Goal: Book appointment/travel/reservation

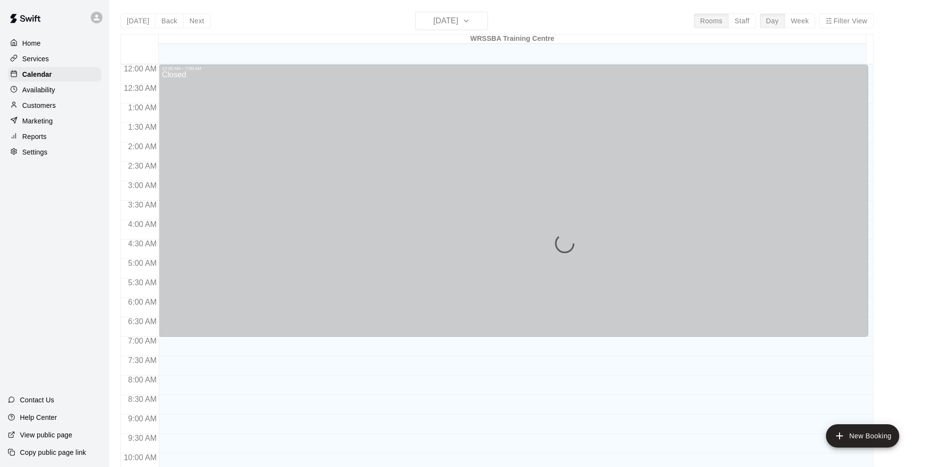
scroll to position [490, 0]
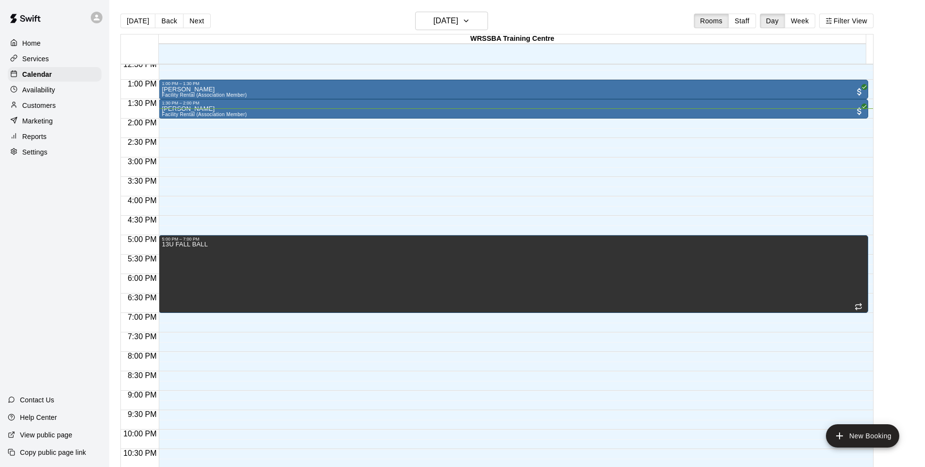
click at [815, 25] on button "Week" at bounding box center [800, 21] width 31 height 15
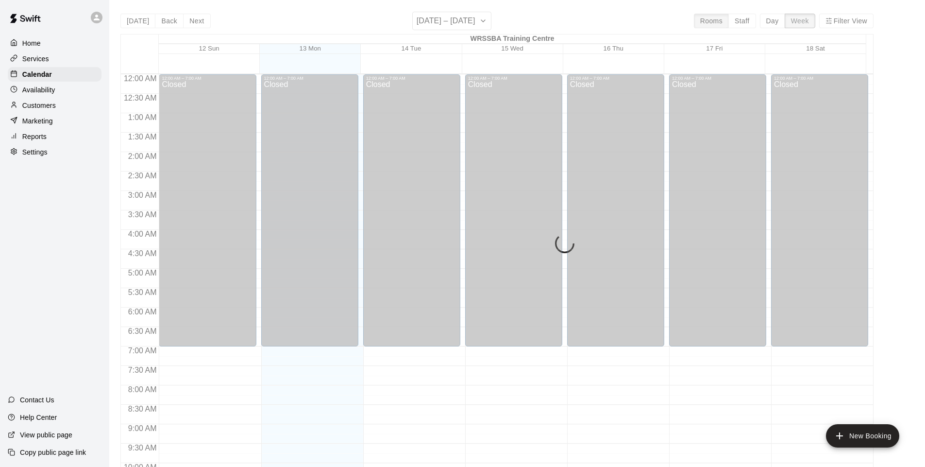
scroll to position [530, 0]
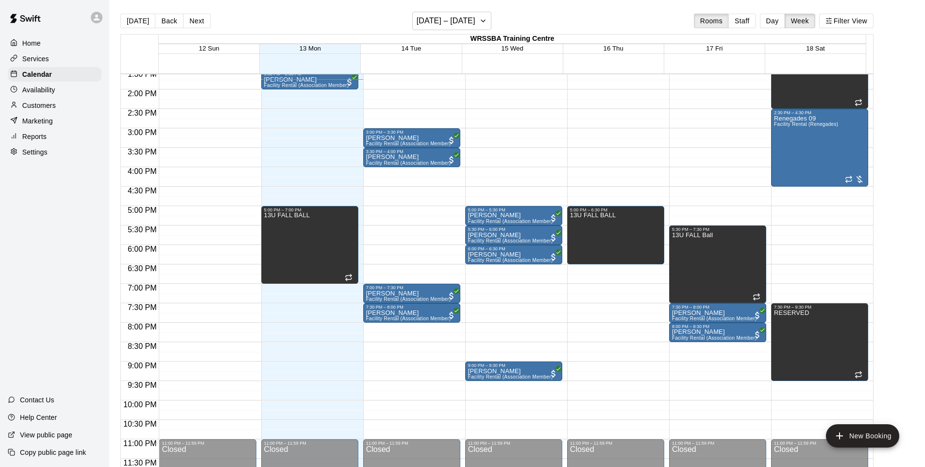
click at [187, 23] on button "Next" at bounding box center [196, 21] width 27 height 15
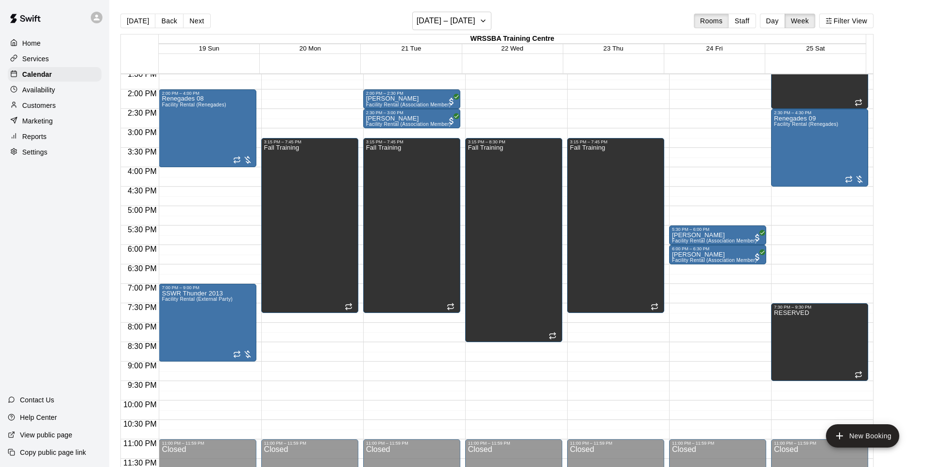
click at [436, 32] on div "[DATE] Back Next [DATE] – [DATE] Rooms Staff Day Week Filter View" at bounding box center [496, 23] width 753 height 22
click at [439, 28] on button "[DATE] – [DATE]" at bounding box center [451, 21] width 79 height 18
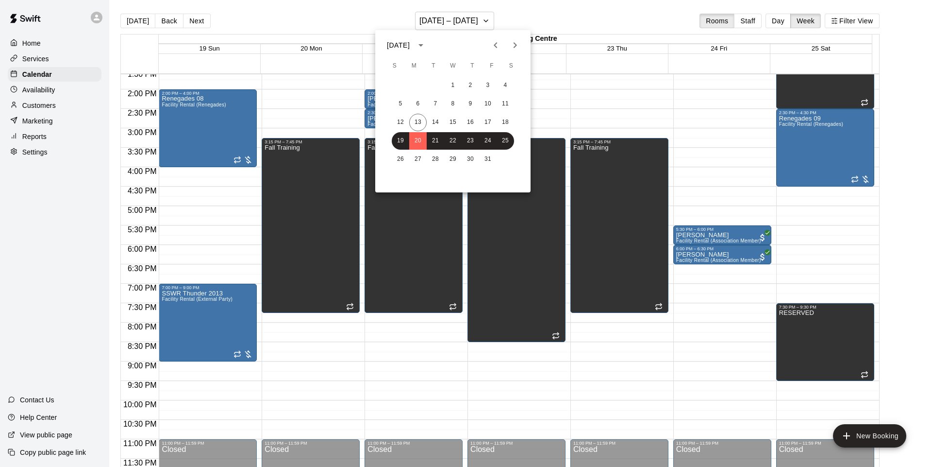
click at [515, 46] on icon "Next month" at bounding box center [515, 45] width 3 height 6
click at [488, 103] on button "9" at bounding box center [487, 103] width 17 height 17
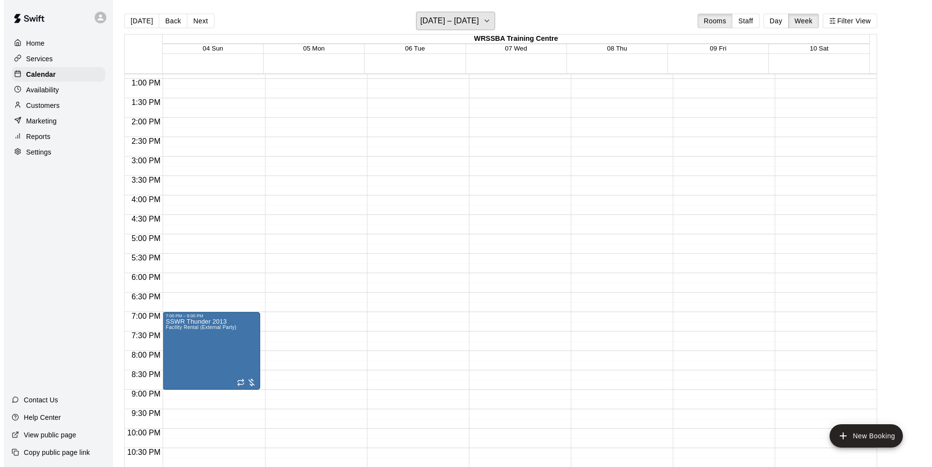
scroll to position [498, 0]
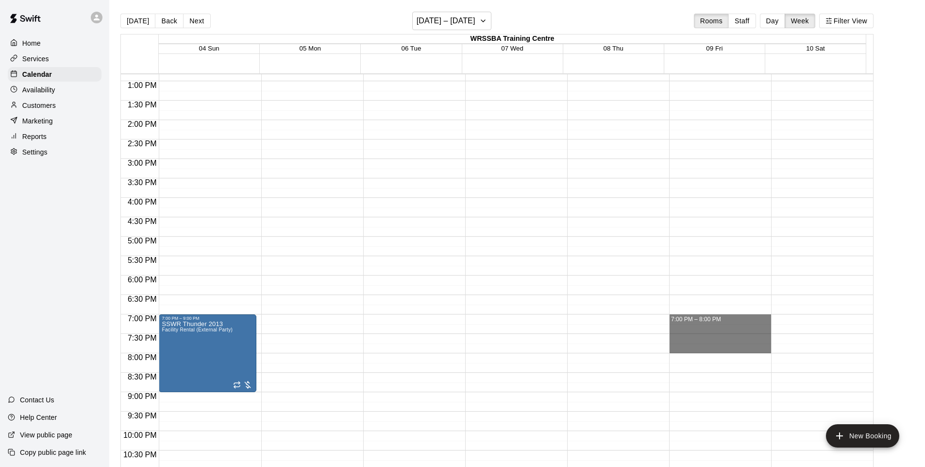
drag, startPoint x: 705, startPoint y: 321, endPoint x: 705, endPoint y: 346, distance: 24.8
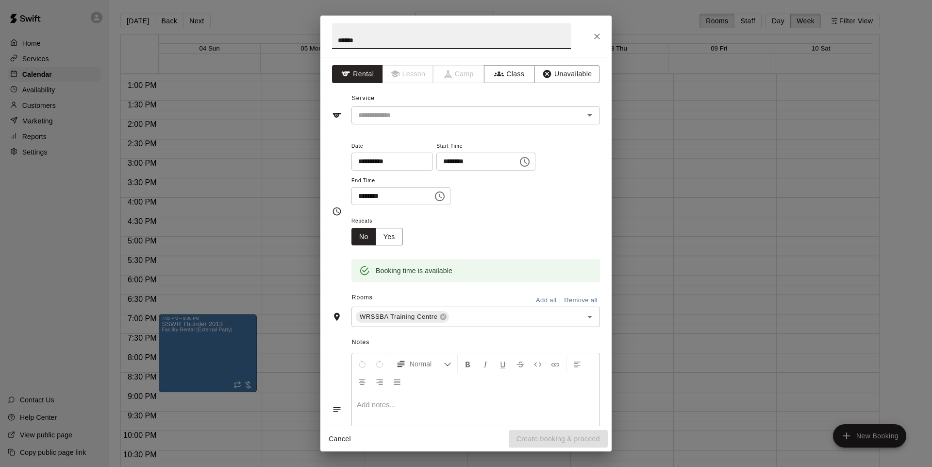
type input "******"
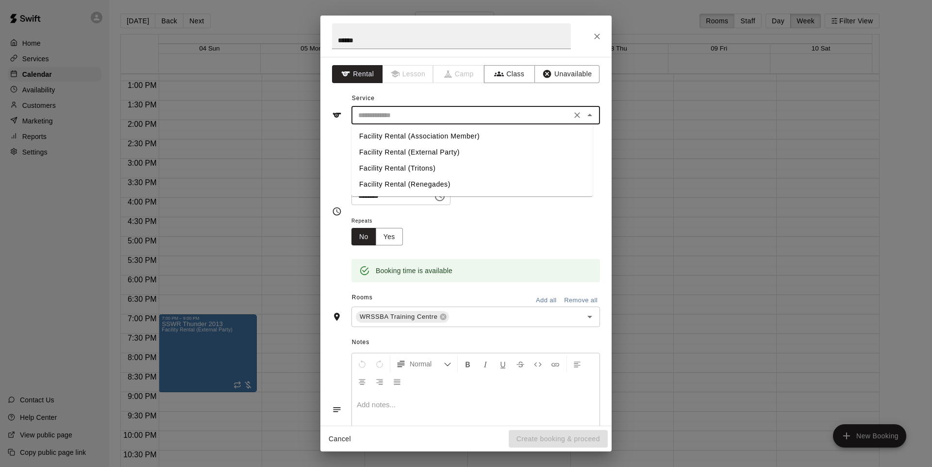
click at [388, 118] on input "text" at bounding box center [462, 115] width 214 height 12
click at [434, 138] on li "Facility Rental (Association Member)" at bounding box center [472, 136] width 241 height 16
type input "**********"
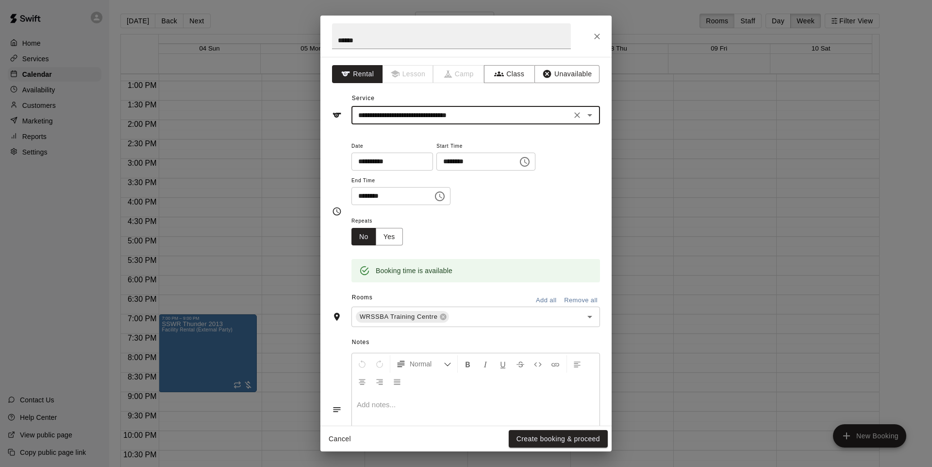
click at [392, 236] on button "Yes" at bounding box center [389, 237] width 27 height 18
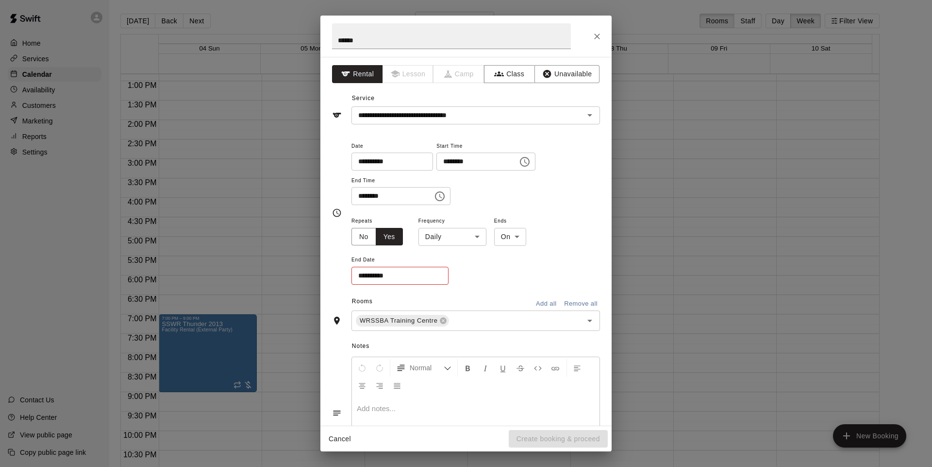
click at [471, 239] on body "Home Services Calendar Availability Customers Marketing Reports Settings Contac…" at bounding box center [466, 241] width 932 height 482
click at [464, 275] on li "Weekly [DATE]" at bounding box center [452, 274] width 121 height 16
type input "******"
click at [423, 279] on input "**********" at bounding box center [397, 276] width 90 height 18
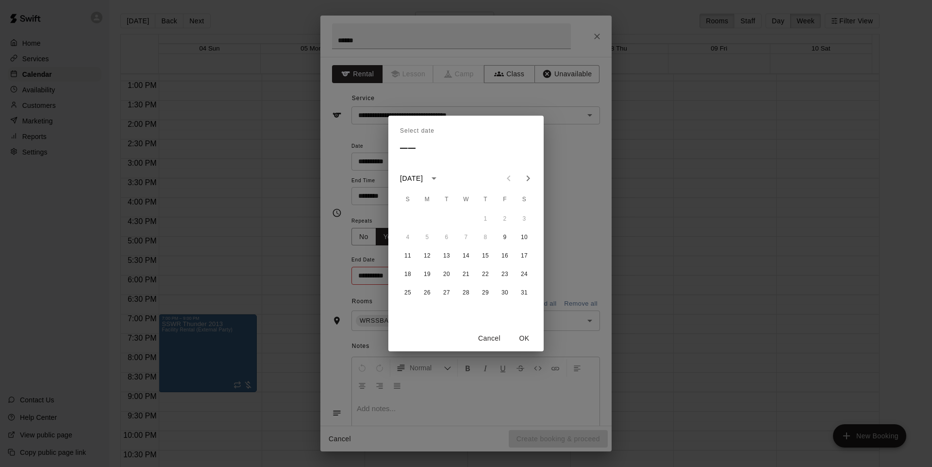
click at [525, 172] on icon "Next month" at bounding box center [529, 178] width 12 height 12
click at [505, 255] on button "20" at bounding box center [504, 255] width 17 height 17
type input "**********"
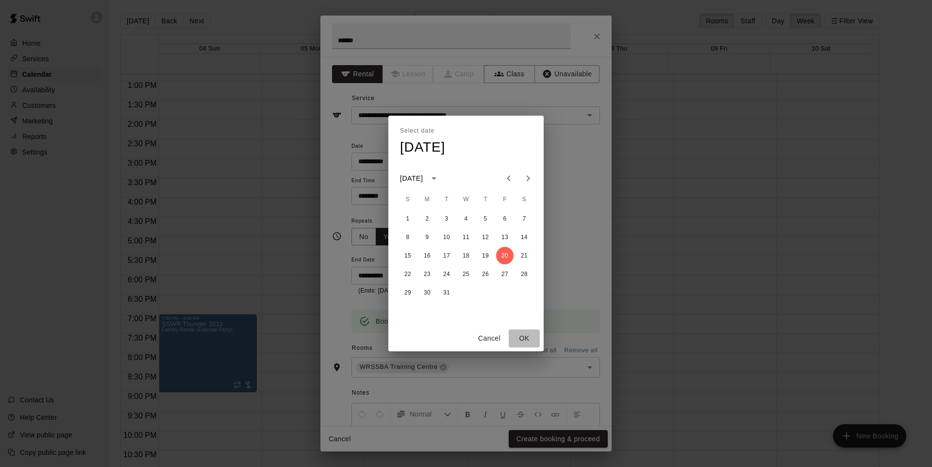
click at [522, 334] on button "OK" at bounding box center [524, 338] width 31 height 18
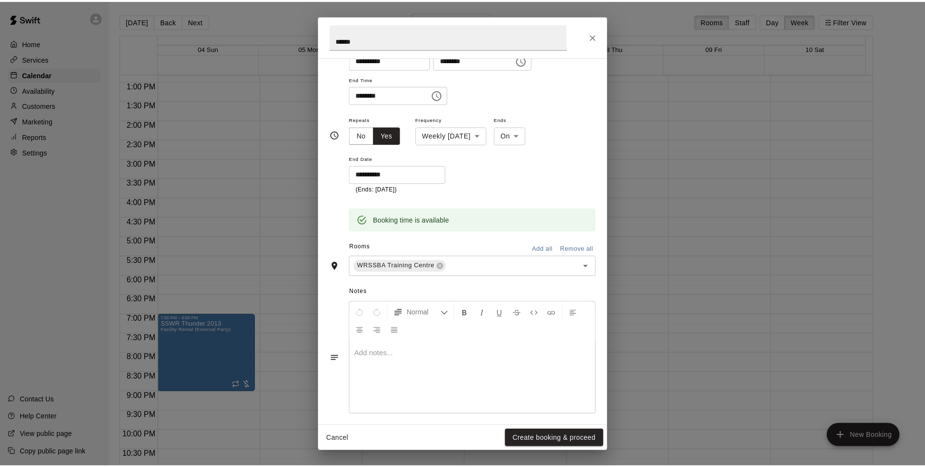
scroll to position [108, 0]
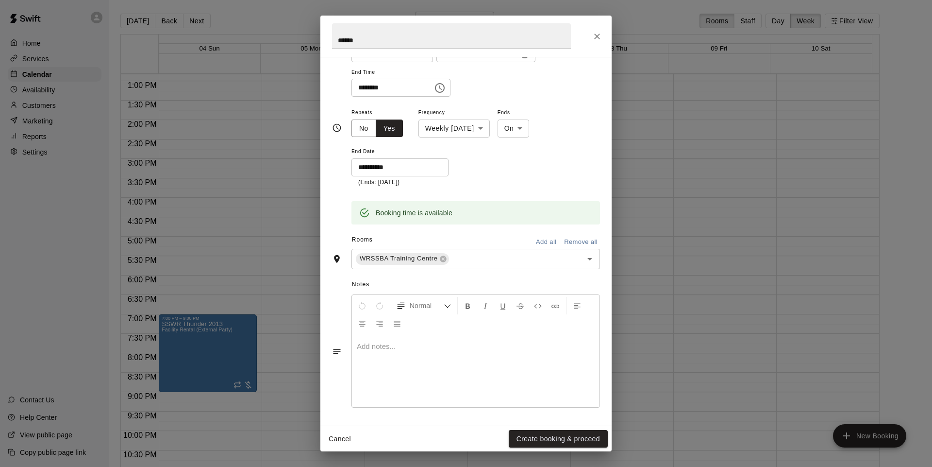
click at [440, 352] on div at bounding box center [476, 370] width 248 height 73
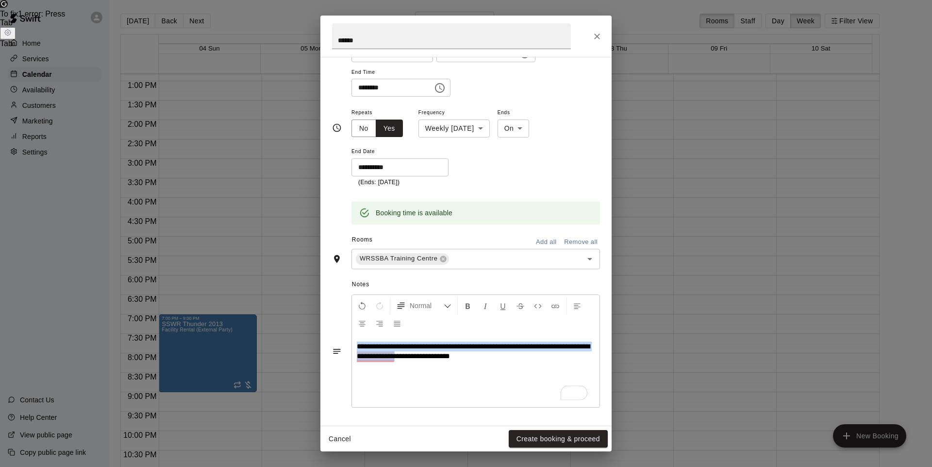
drag, startPoint x: 440, startPoint y: 352, endPoint x: 353, endPoint y: 337, distance: 89.1
click at [353, 337] on div "**********" at bounding box center [476, 370] width 248 height 73
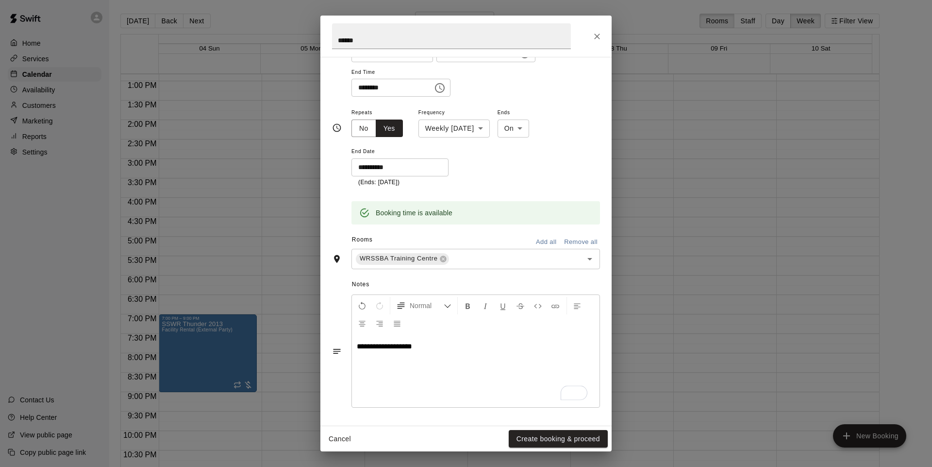
click at [369, 341] on div "**********" at bounding box center [476, 370] width 248 height 73
click at [548, 431] on button "Create booking & proceed" at bounding box center [558, 439] width 99 height 18
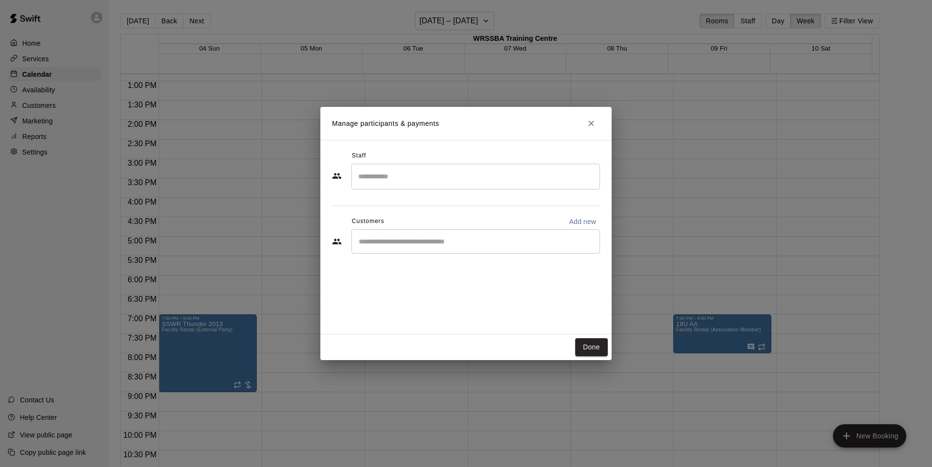
click at [416, 238] on input "Start typing to search customers..." at bounding box center [476, 242] width 240 height 10
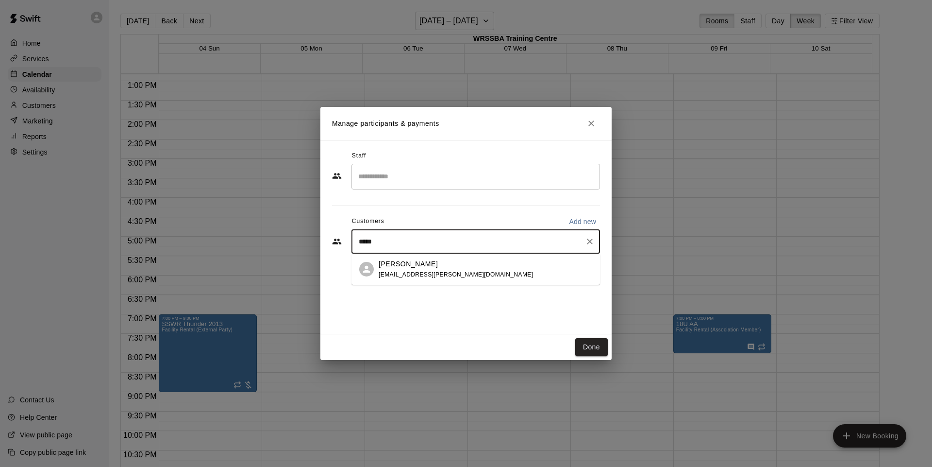
type input "******"
click at [416, 262] on p "[PERSON_NAME]" at bounding box center [408, 264] width 59 height 10
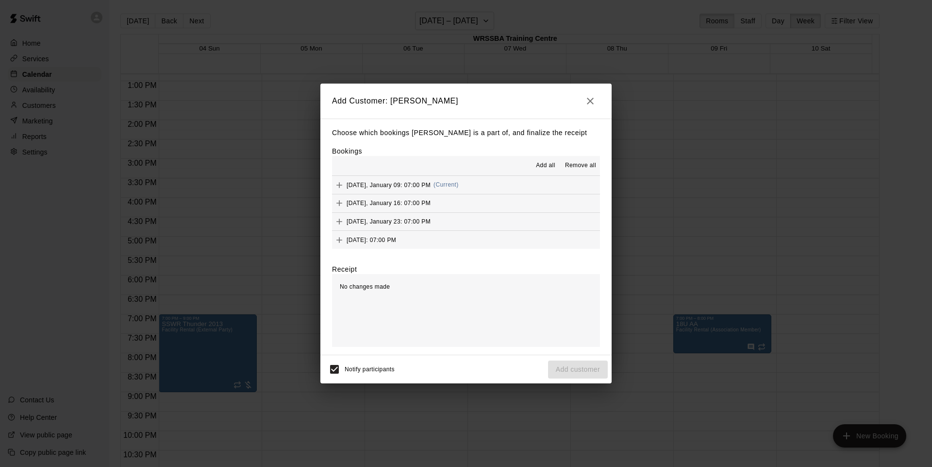
click at [543, 168] on span "Add all" at bounding box center [545, 166] width 19 height 10
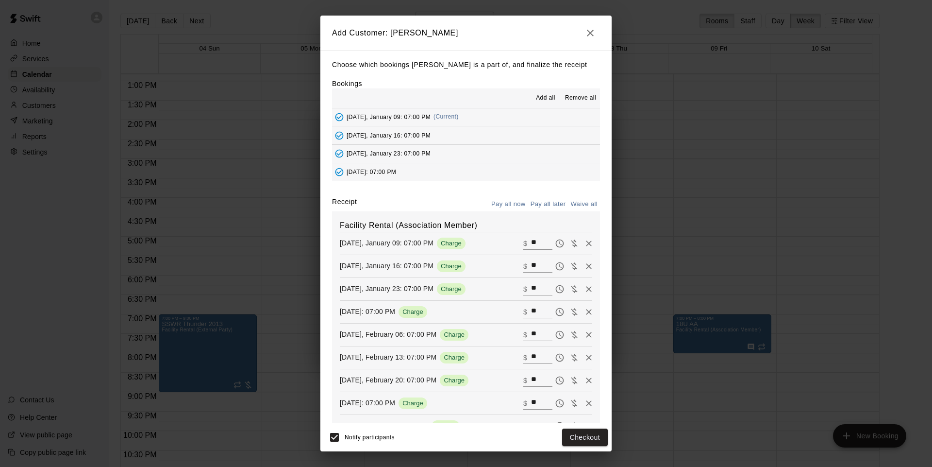
click at [544, 207] on button "Pay all later" at bounding box center [548, 204] width 40 height 15
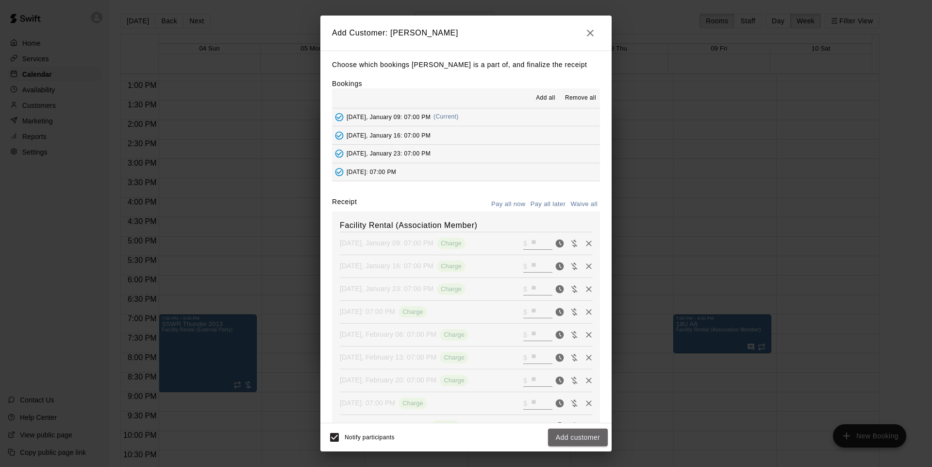
click at [563, 438] on button "Add customer" at bounding box center [578, 437] width 60 height 18
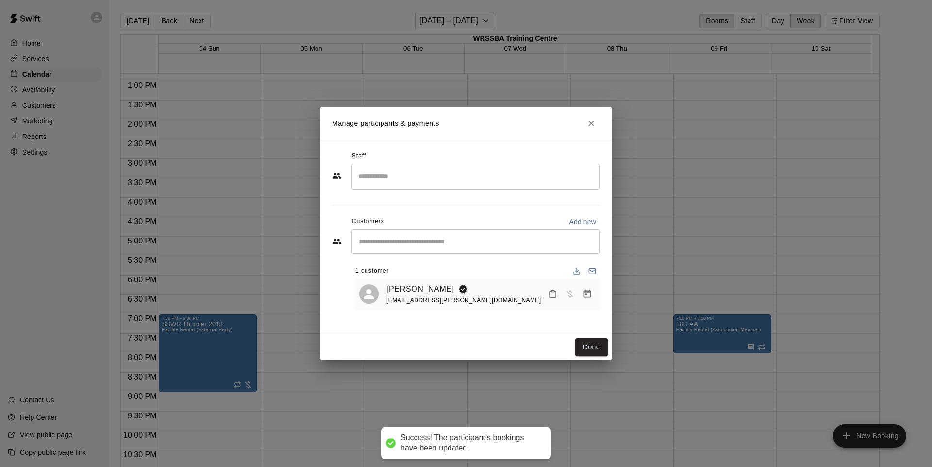
click at [583, 346] on button "Done" at bounding box center [591, 347] width 33 height 18
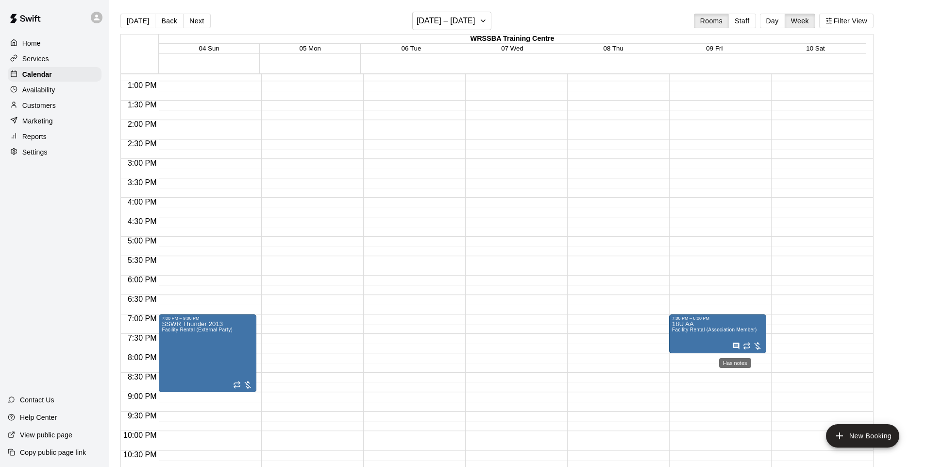
click at [734, 345] on icon "Has notes" at bounding box center [736, 346] width 8 height 8
click at [333, 0] on div at bounding box center [466, 233] width 932 height 467
click at [175, 21] on button "Back" at bounding box center [169, 21] width 29 height 15
click at [175, 21] on div "[DATE] Back Next [DATE] – [DATE] Rooms Staff Day Week Filter View WRSSBA Traini…" at bounding box center [496, 245] width 753 height 467
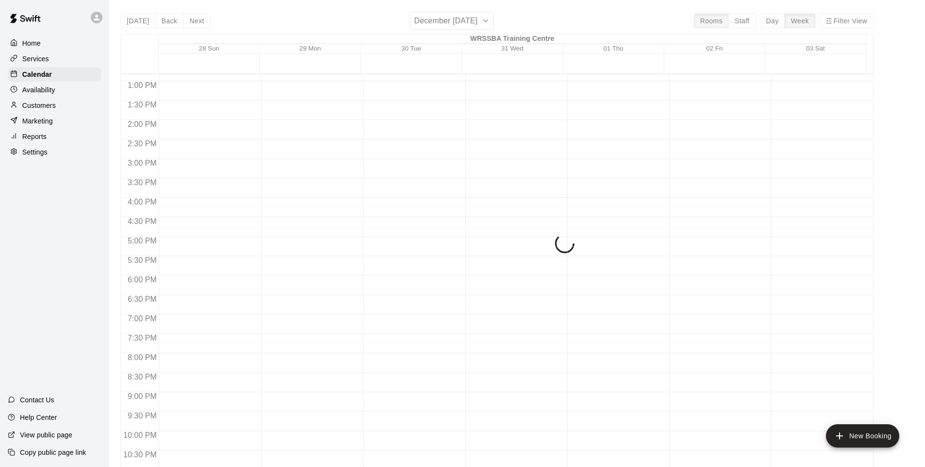
click at [175, 21] on div "[DATE] Back Next December [DATE] Rooms Staff Day Week Filter View [GEOGRAPHIC_D…" at bounding box center [496, 245] width 753 height 467
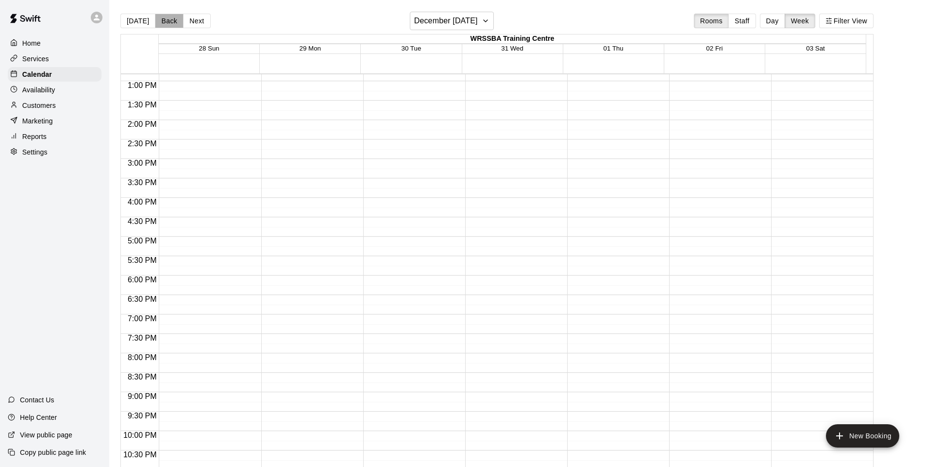
click at [175, 21] on button "Back" at bounding box center [169, 21] width 29 height 15
click at [175, 21] on div "[DATE] Back Next December [DATE] Rooms Staff Day Week Filter View [GEOGRAPHIC_D…" at bounding box center [496, 245] width 753 height 467
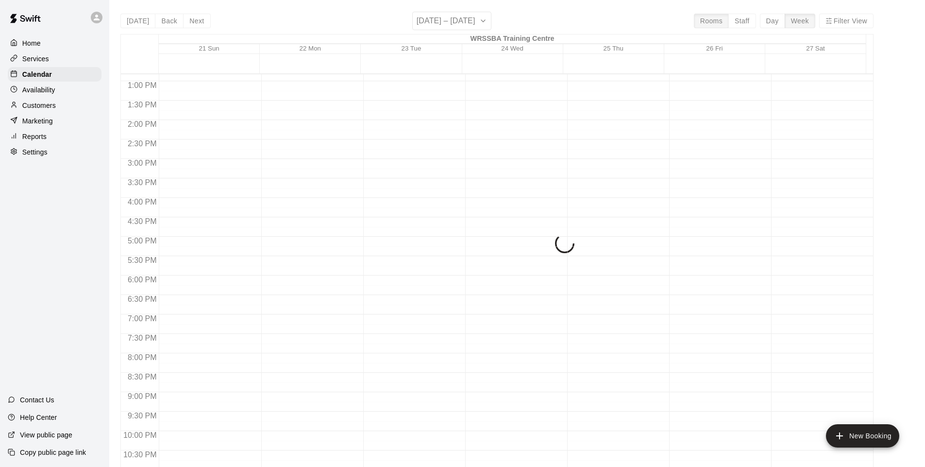
click at [175, 21] on div "[DATE] Back Next [DATE] – [DATE] Rooms Staff Day Week Filter View [GEOGRAPHIC_D…" at bounding box center [496, 245] width 753 height 467
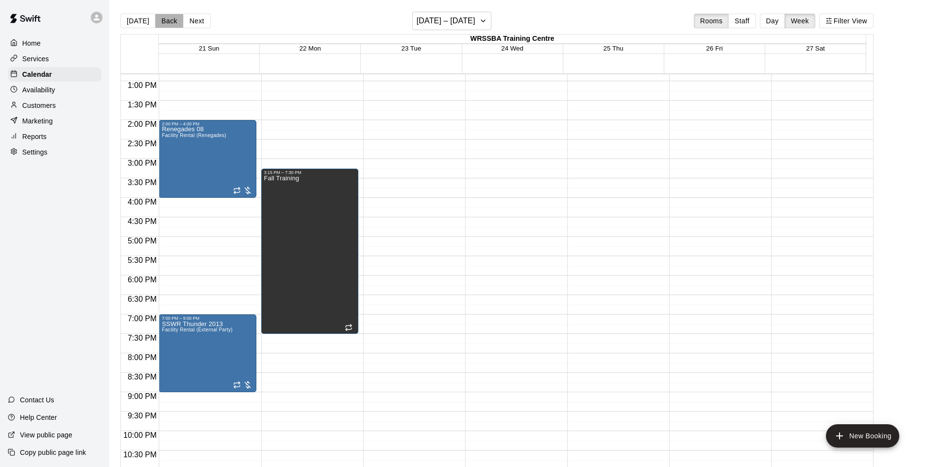
click at [175, 21] on button "Back" at bounding box center [169, 21] width 29 height 15
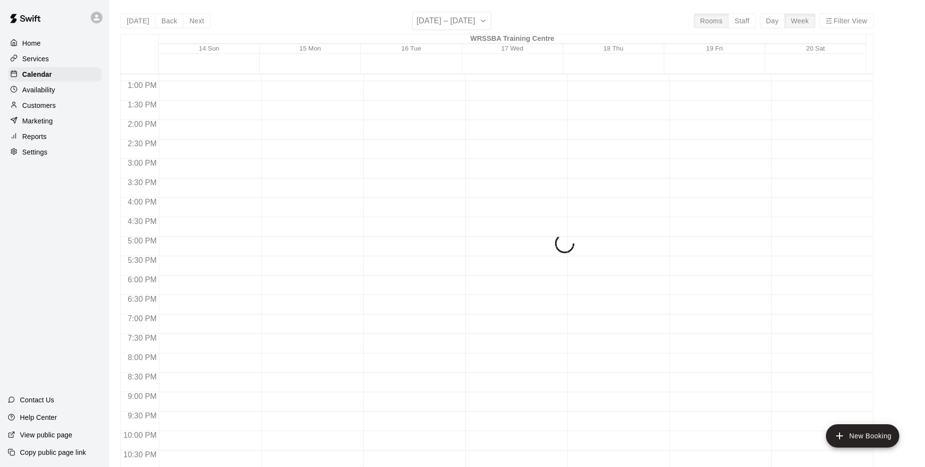
click at [175, 21] on div "[DATE] Back Next [DATE] – [DATE] Rooms Staff Day Week Filter View [GEOGRAPHIC_D…" at bounding box center [496, 245] width 753 height 467
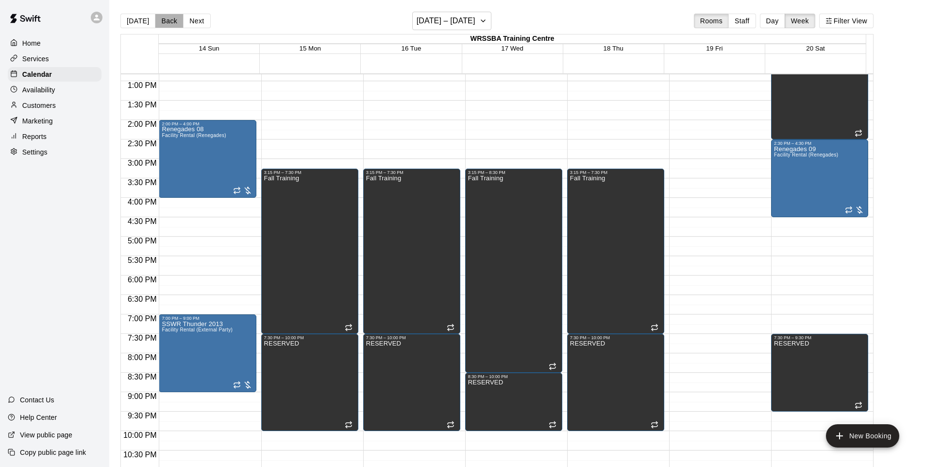
click at [175, 21] on button "Back" at bounding box center [169, 21] width 29 height 15
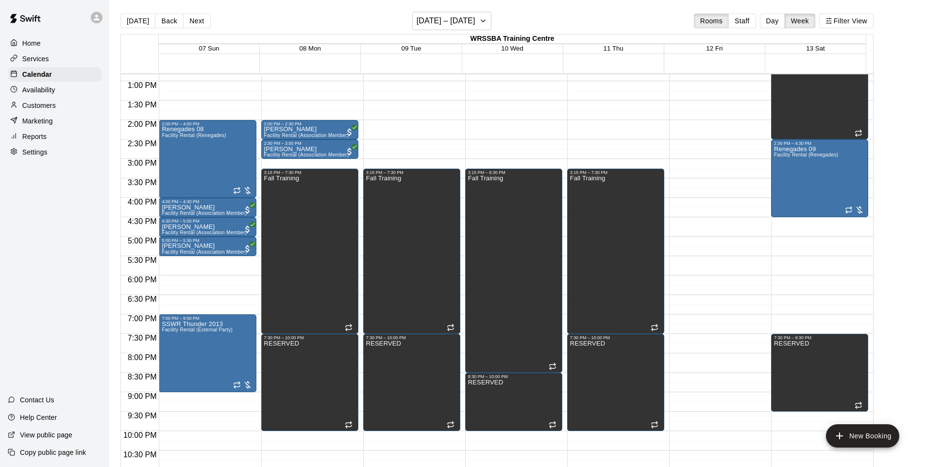
click at [452, 11] on main "[DATE] Back Next [DATE] – [DATE] Rooms Staff Day Week Filter View WRSSBA Traini…" at bounding box center [517, 241] width 816 height 482
click at [450, 20] on h6 "[DATE] – [DATE]" at bounding box center [446, 21] width 59 height 14
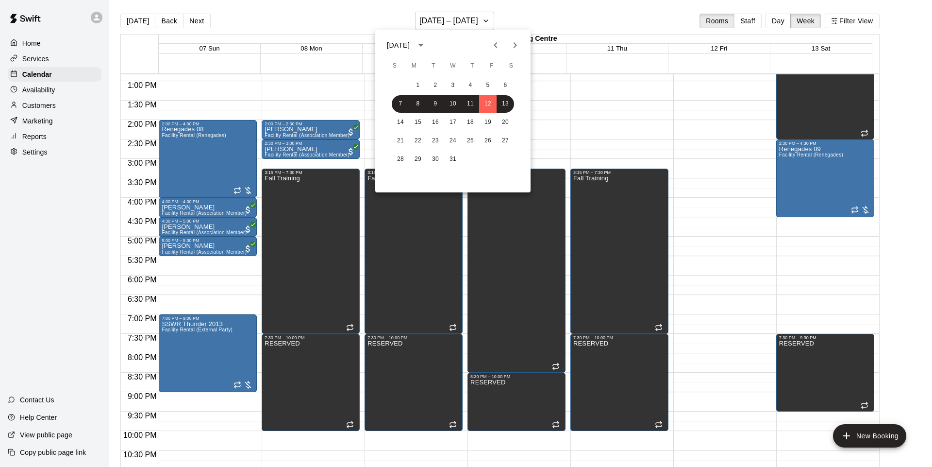
click at [497, 46] on icon "Previous month" at bounding box center [496, 45] width 12 height 12
click at [492, 126] on button "17" at bounding box center [487, 122] width 17 height 17
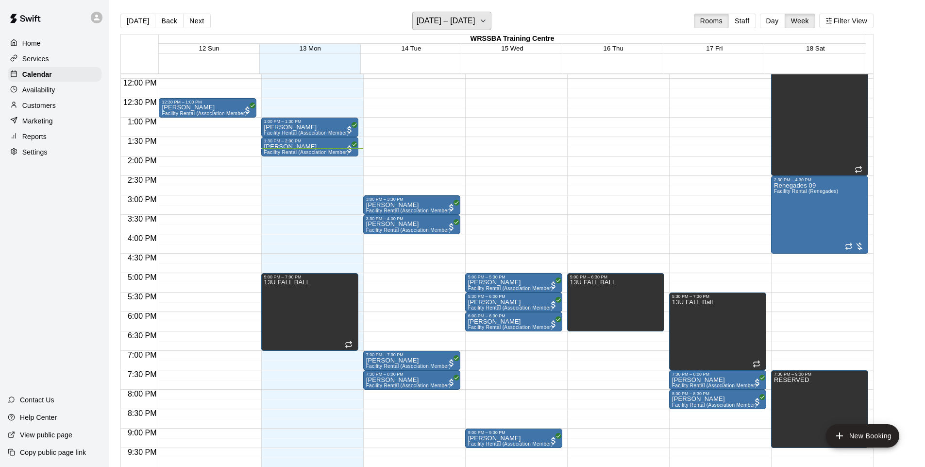
scroll to position [474, 0]
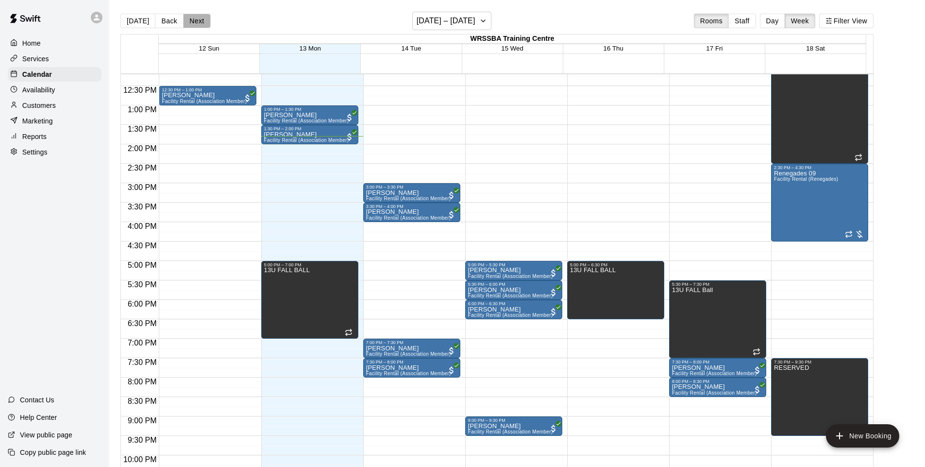
click at [202, 15] on button "Next" at bounding box center [196, 21] width 27 height 15
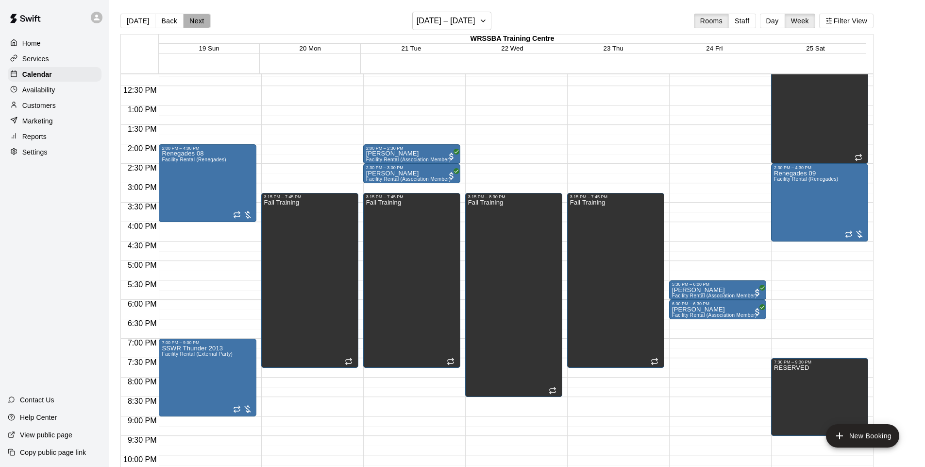
click at [202, 15] on button "Next" at bounding box center [196, 21] width 27 height 15
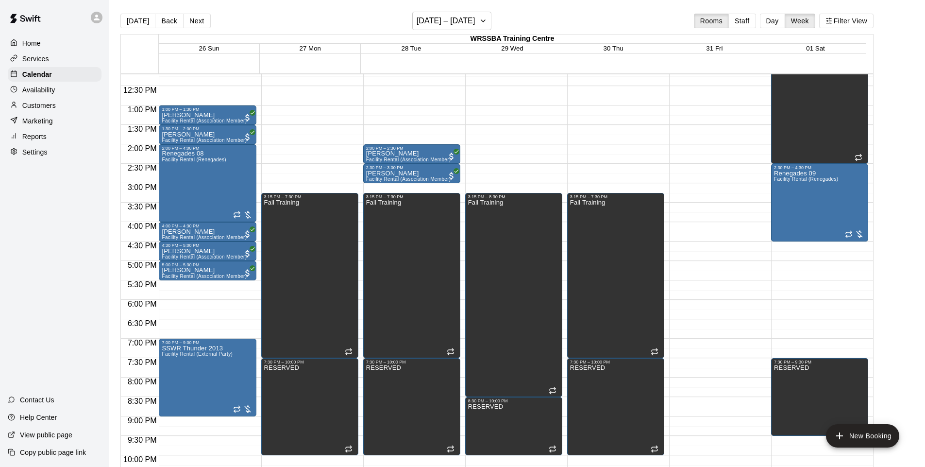
click at [155, 19] on button "Back" at bounding box center [169, 21] width 29 height 15
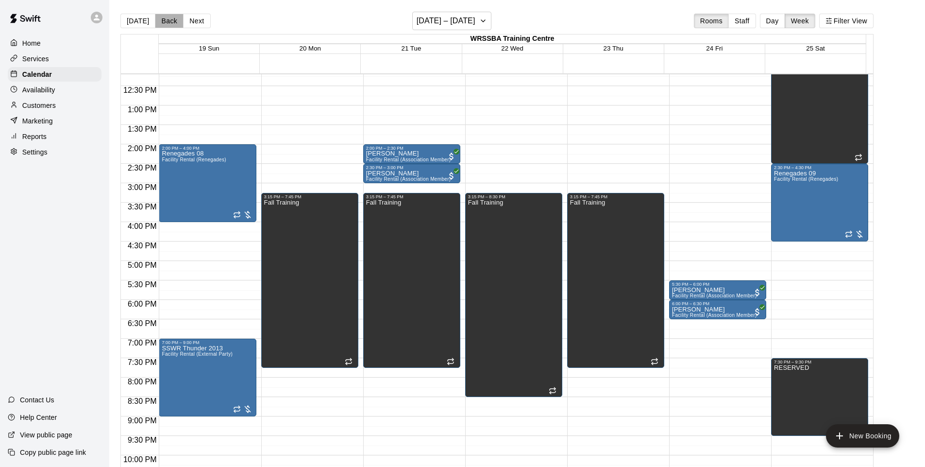
click at [155, 19] on button "Back" at bounding box center [169, 21] width 29 height 15
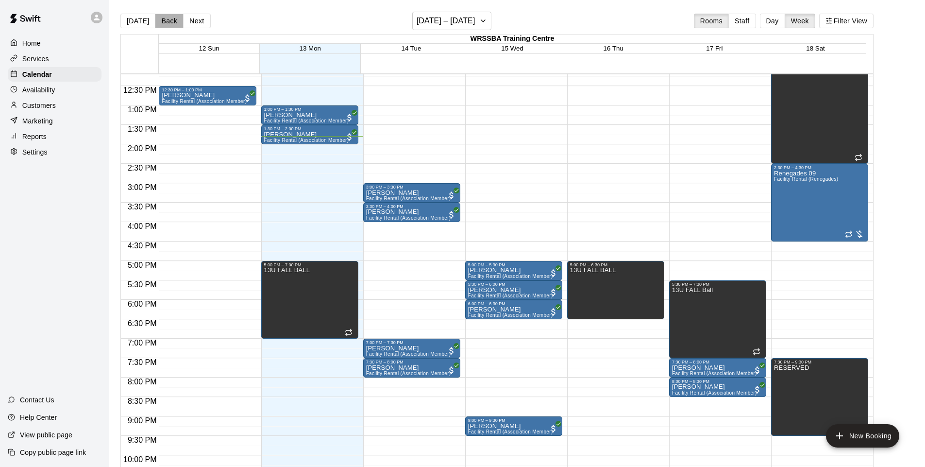
click at [155, 19] on button "Back" at bounding box center [169, 21] width 29 height 15
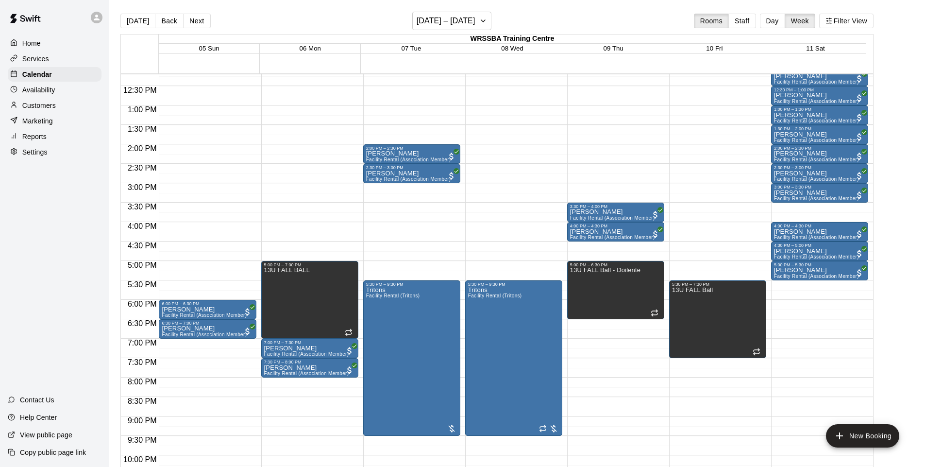
click at [197, 19] on button "Next" at bounding box center [196, 21] width 27 height 15
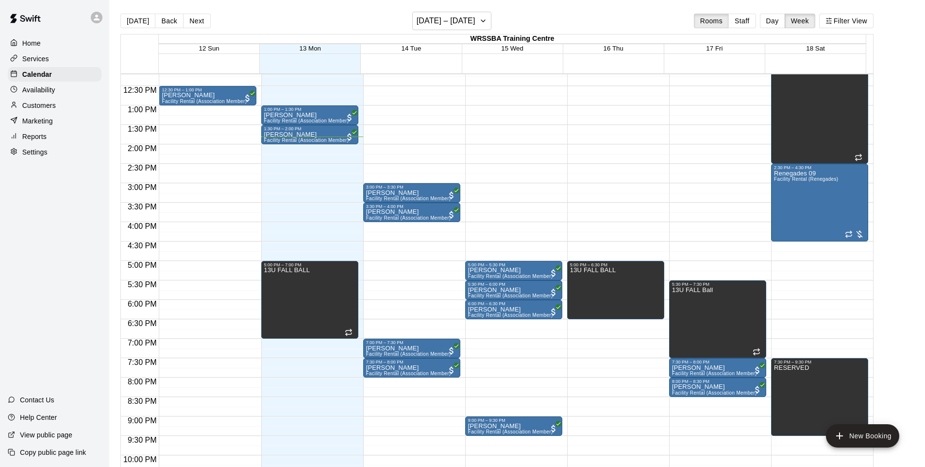
click at [197, 19] on button "Next" at bounding box center [196, 21] width 27 height 15
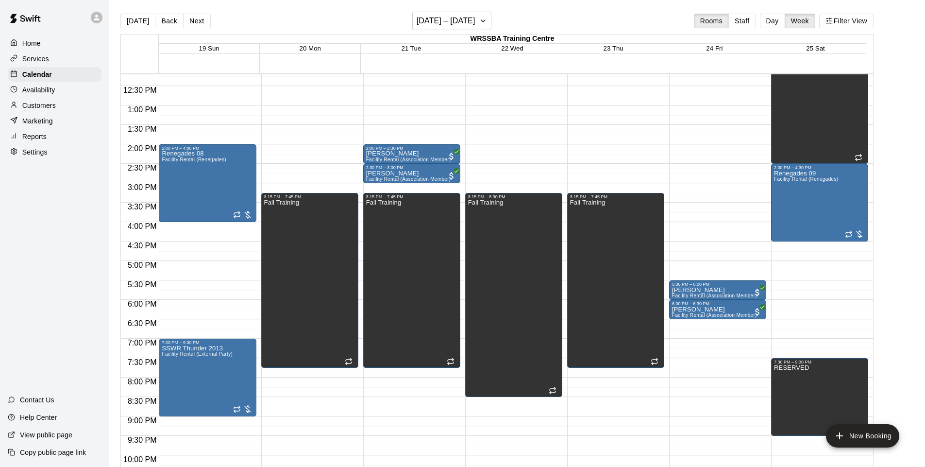
click at [158, 19] on button "Back" at bounding box center [169, 21] width 29 height 15
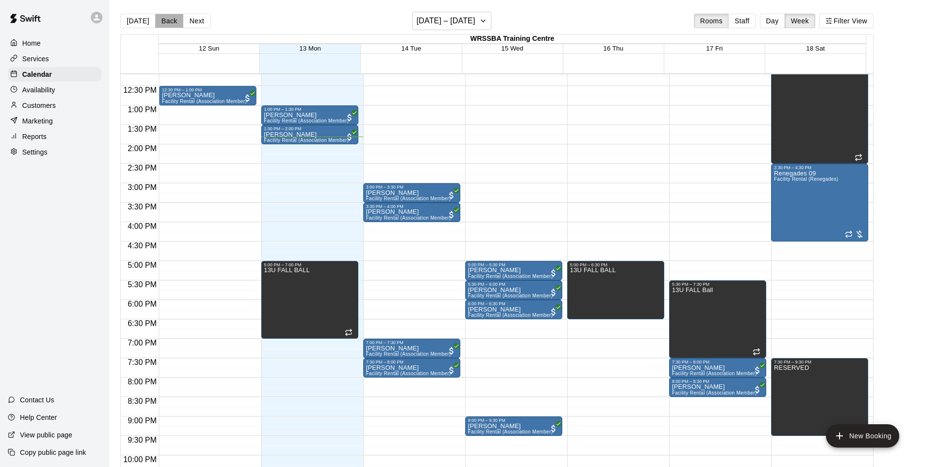
click at [158, 19] on button "Back" at bounding box center [169, 21] width 29 height 15
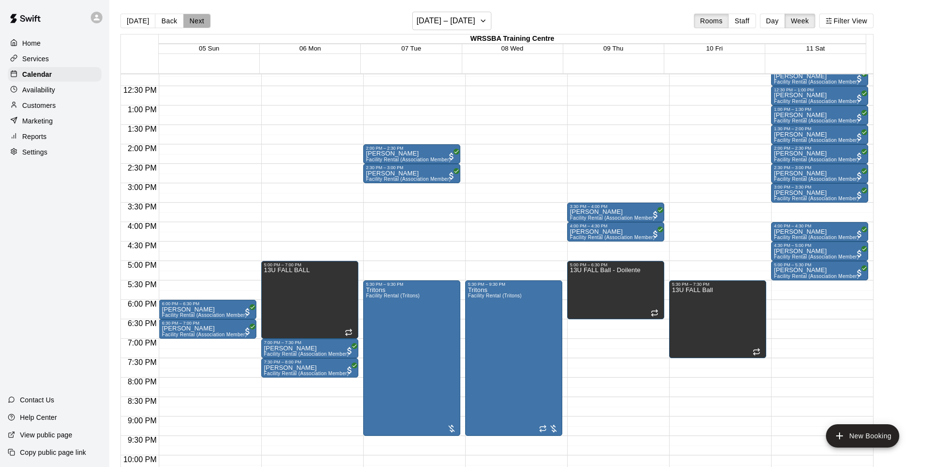
click at [187, 25] on button "Next" at bounding box center [196, 21] width 27 height 15
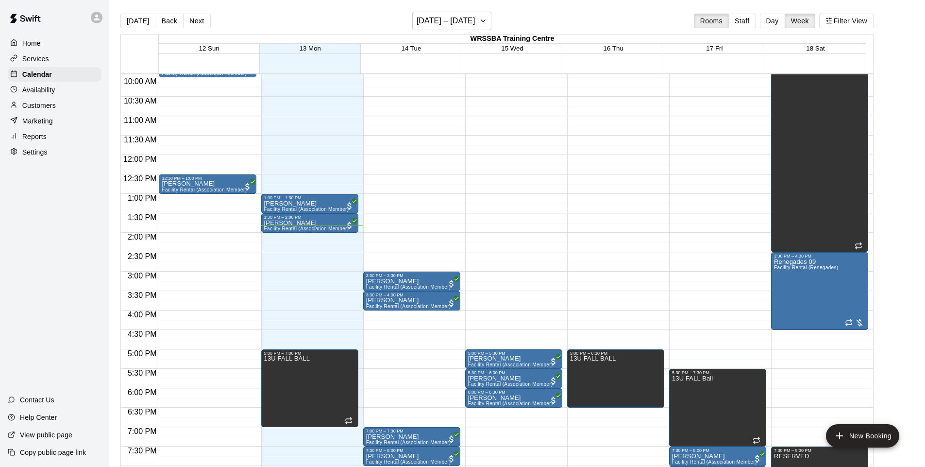
scroll to position [304, 0]
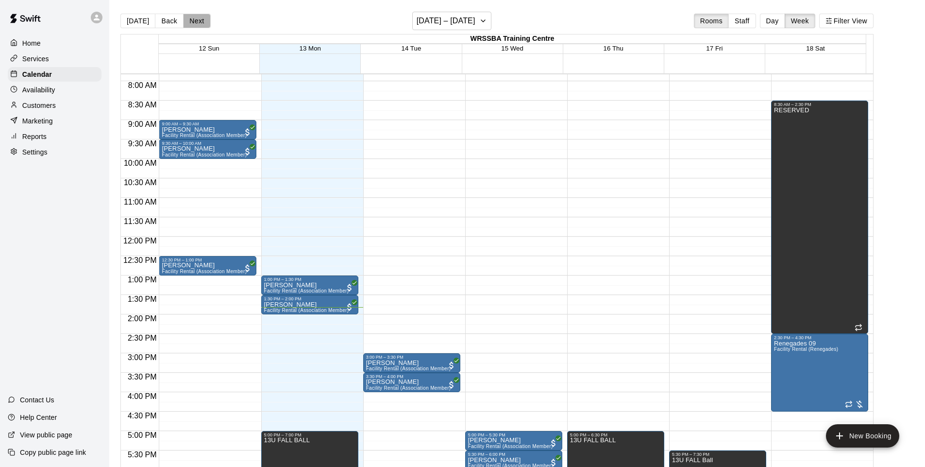
click at [201, 21] on button "Next" at bounding box center [196, 21] width 27 height 15
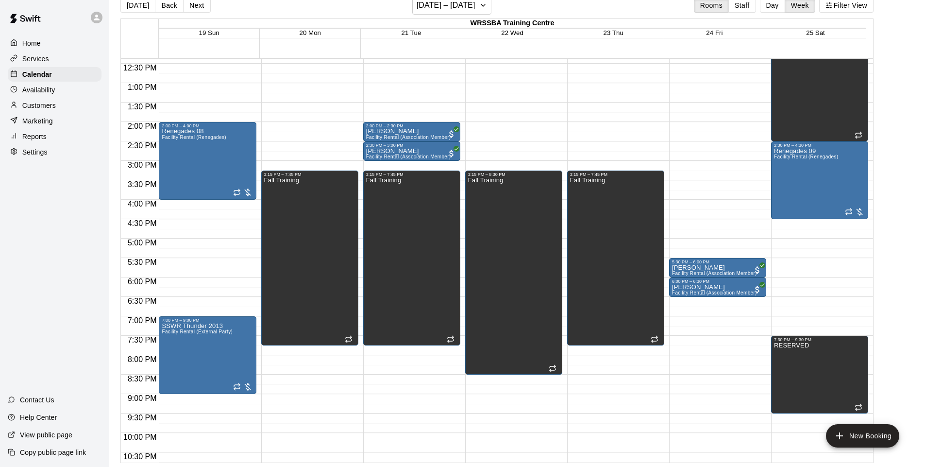
scroll to position [464, 0]
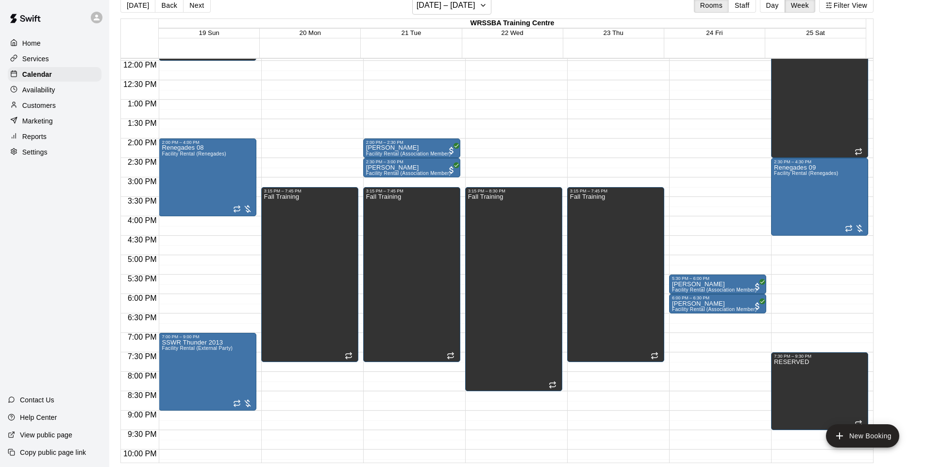
click at [169, 5] on button "Back" at bounding box center [169, 5] width 29 height 15
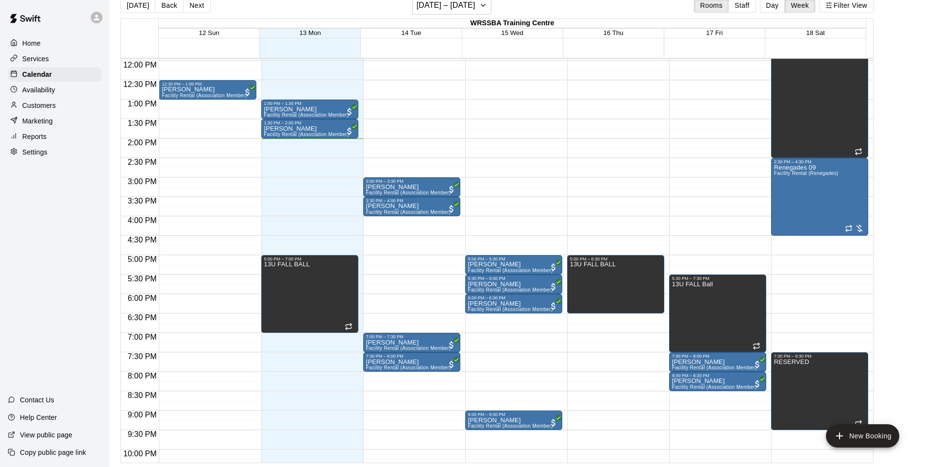
click at [190, 7] on button "Next" at bounding box center [196, 5] width 27 height 15
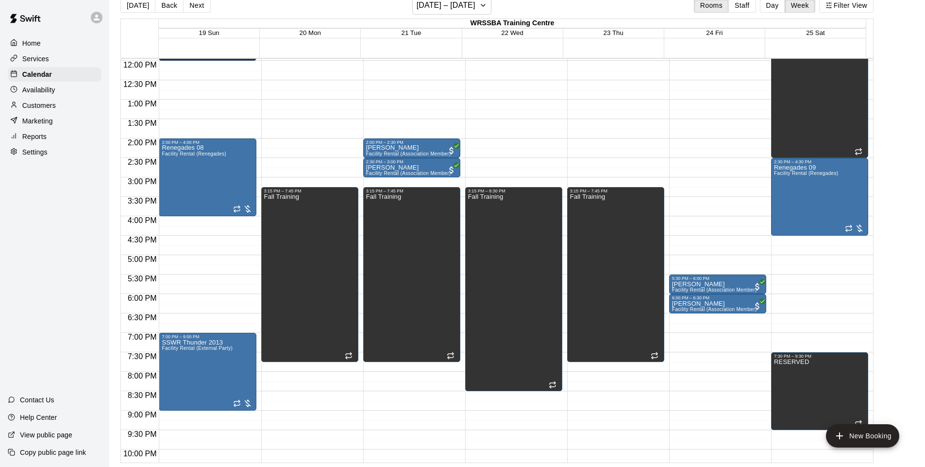
click at [201, 9] on button "Next" at bounding box center [196, 5] width 27 height 15
